Goal: Entertainment & Leisure: Consume media (video, audio)

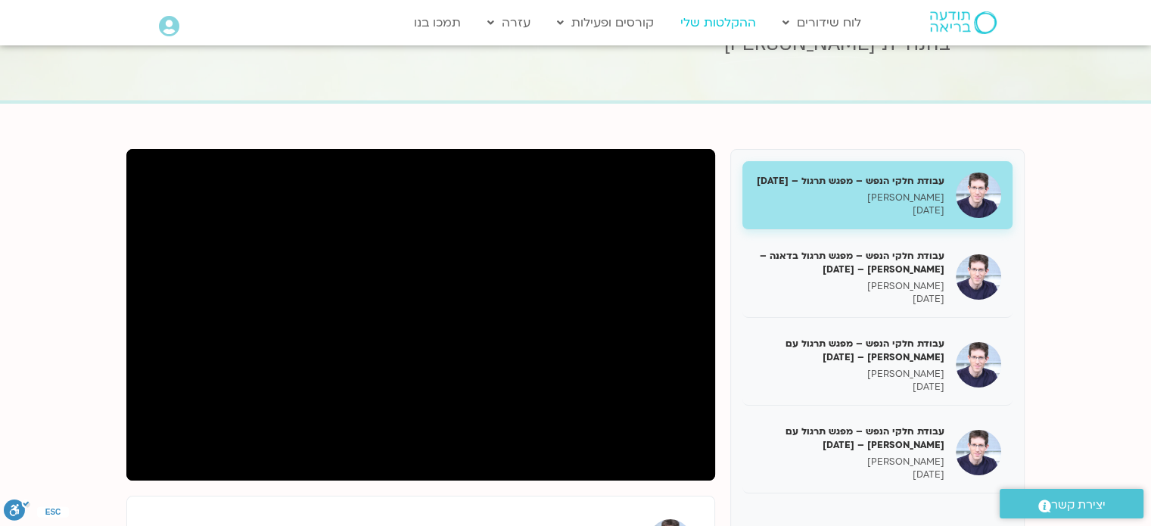
click at [735, 18] on link "ההקלטות שלי" at bounding box center [717, 22] width 91 height 29
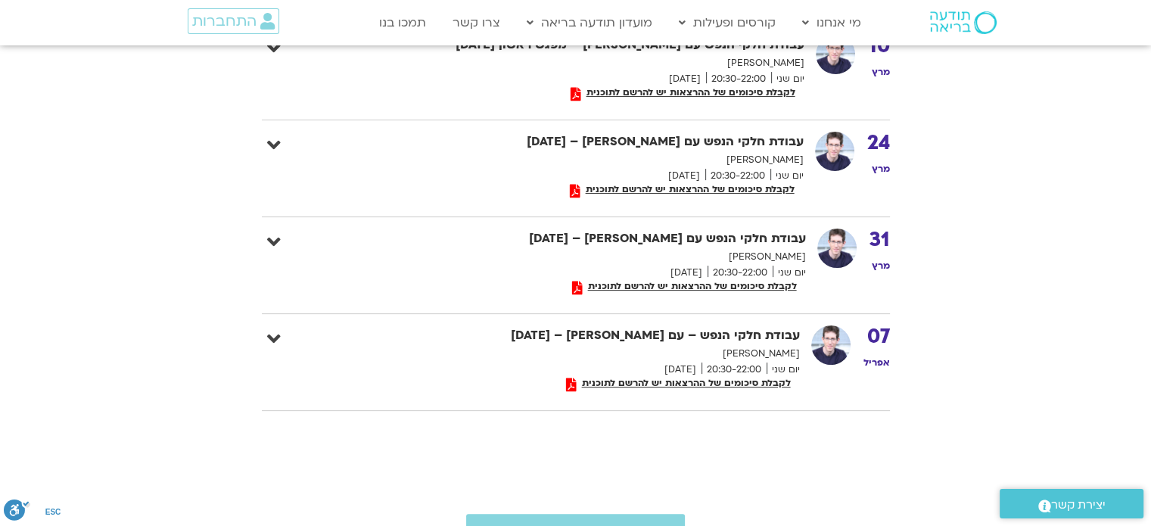
scroll to position [392, 0]
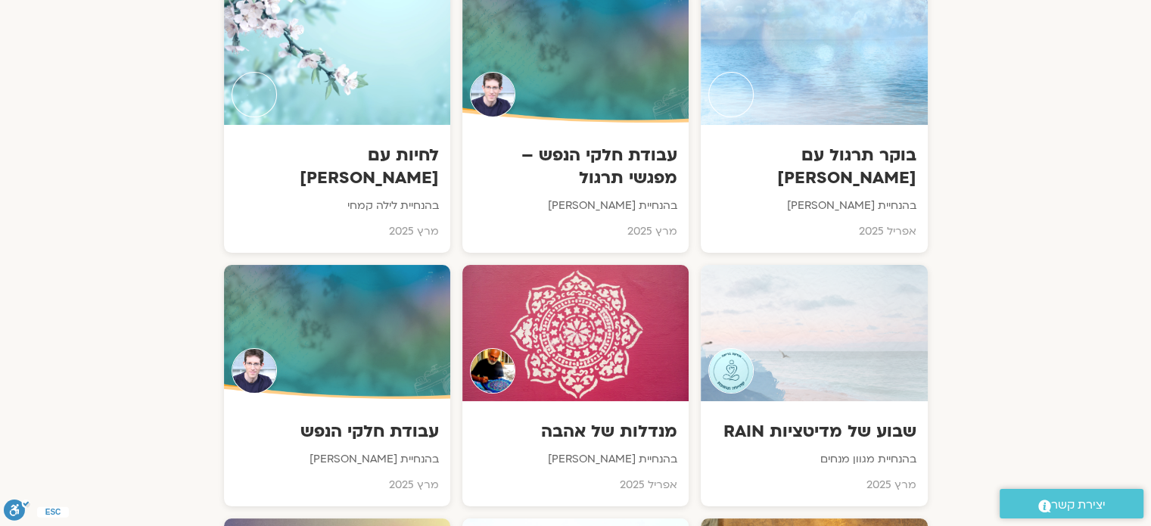
scroll to position [5849, 0]
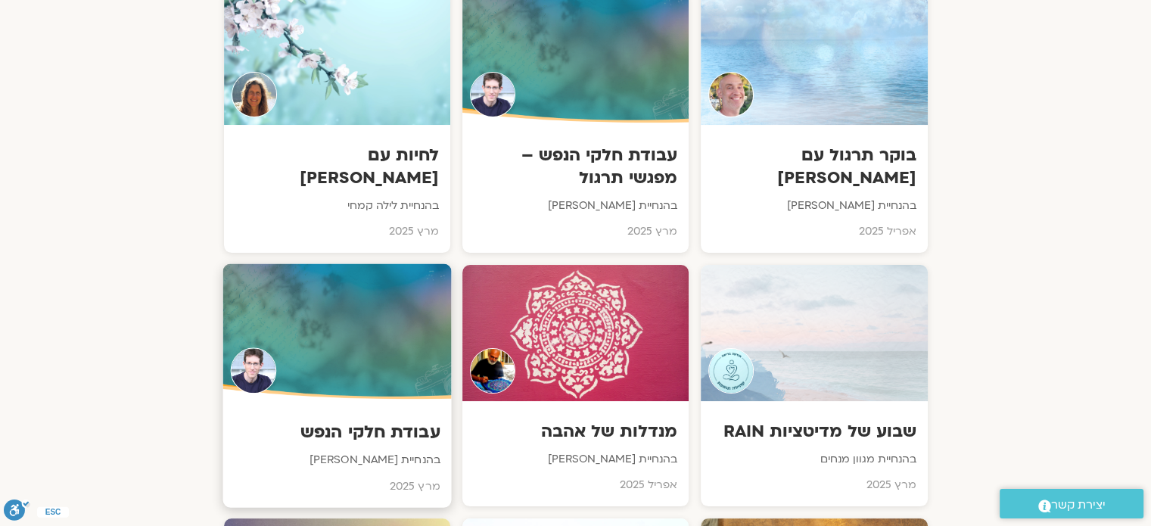
click at [427, 263] on div at bounding box center [336, 332] width 228 height 138
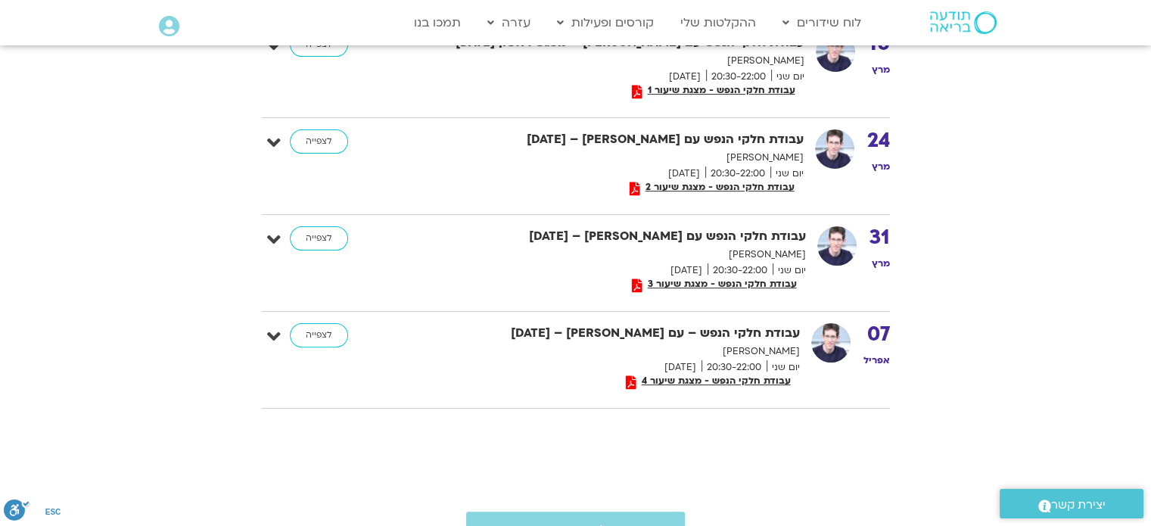
scroll to position [402, 0]
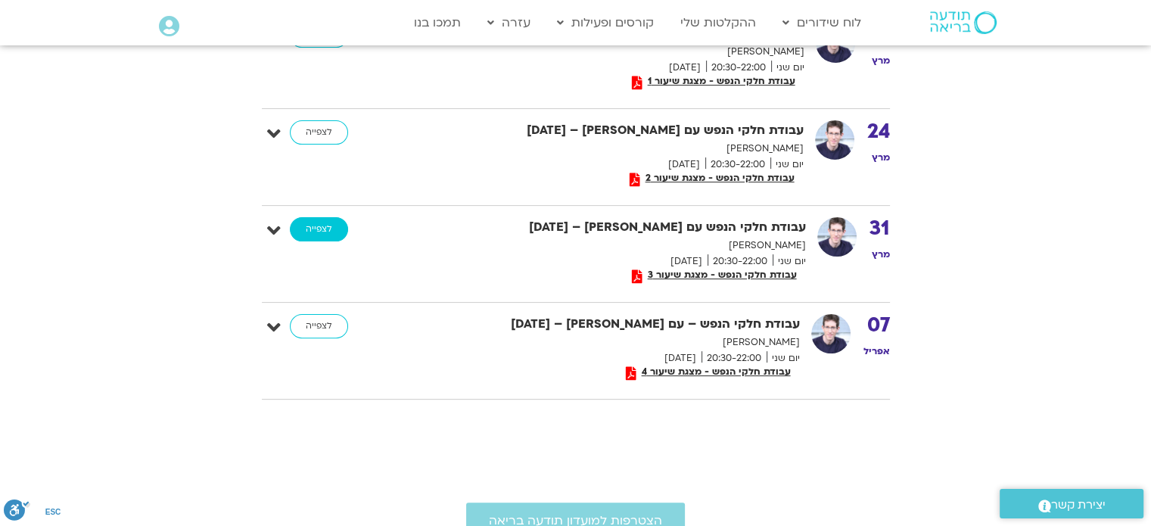
click at [318, 230] on link "לצפייה" at bounding box center [319, 229] width 58 height 24
